Goal: Find specific page/section: Find specific page/section

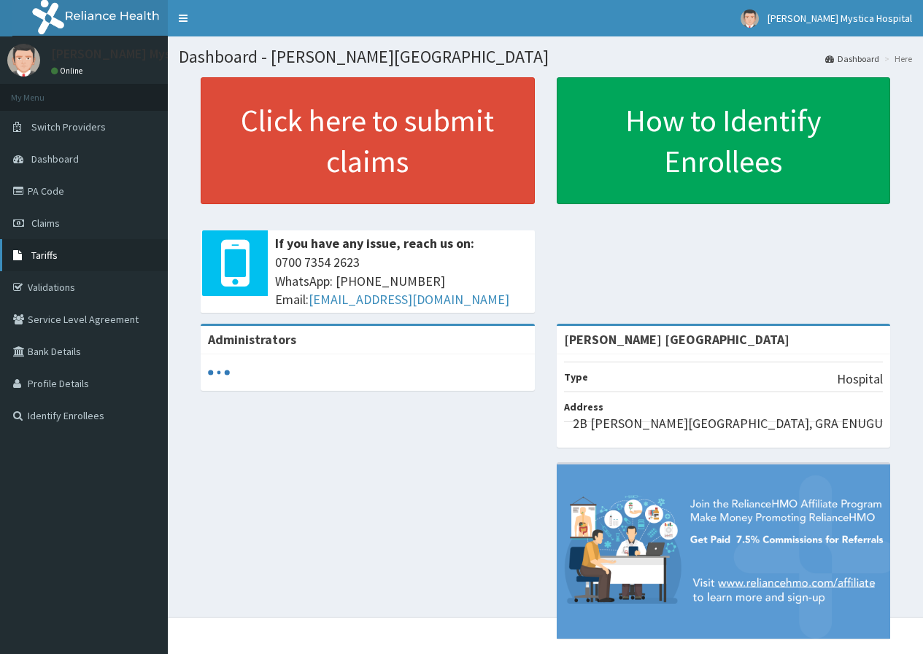
click at [57, 258] on span "Tariffs" at bounding box center [44, 255] width 26 height 13
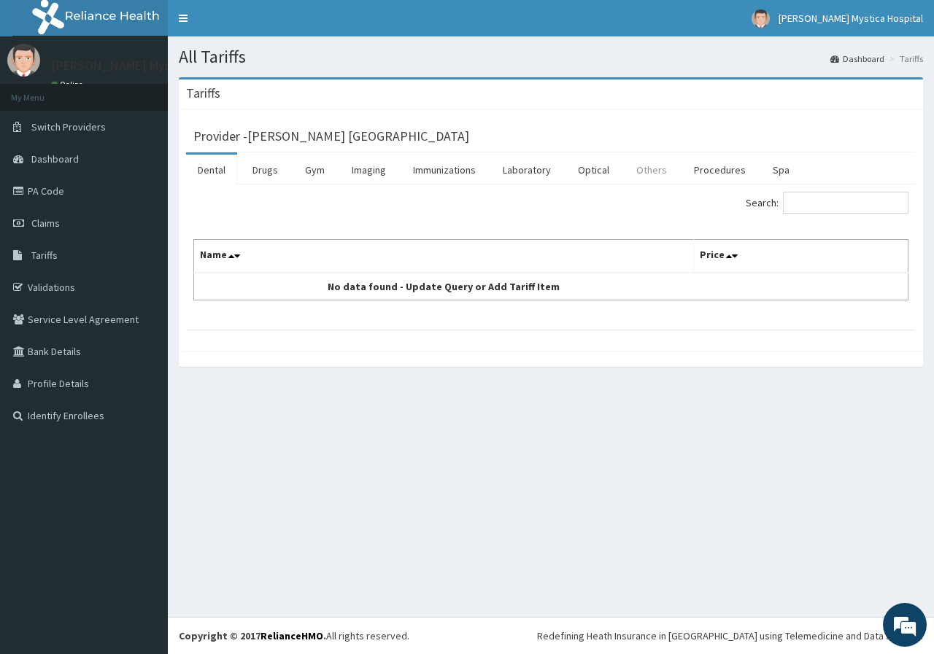
click at [644, 171] on link "Others" at bounding box center [652, 170] width 54 height 31
click at [649, 171] on link "Others" at bounding box center [652, 170] width 54 height 31
click at [700, 173] on link "Procedures" at bounding box center [719, 170] width 75 height 31
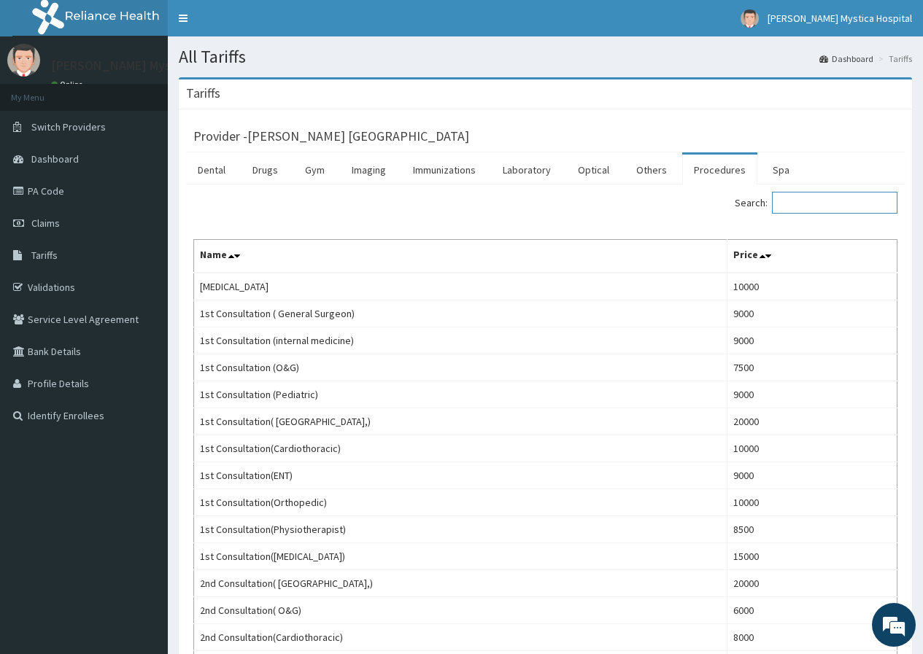
click at [825, 207] on input "Search:" at bounding box center [834, 203] width 125 height 22
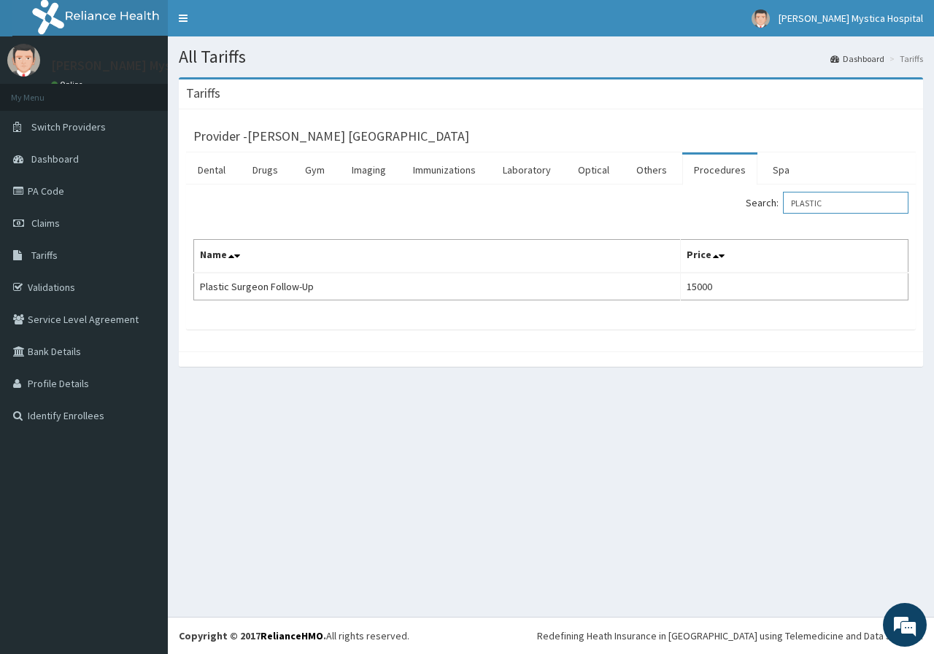
type input "PLASTIC"
